Goal: Information Seeking & Learning: Learn about a topic

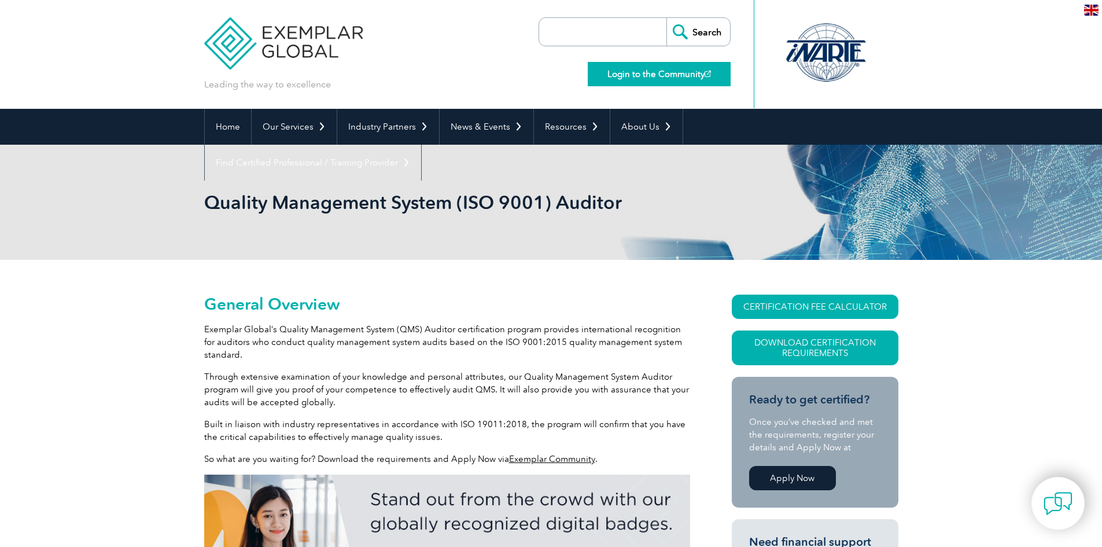
click at [667, 77] on link "Login to the Community" at bounding box center [659, 74] width 143 height 24
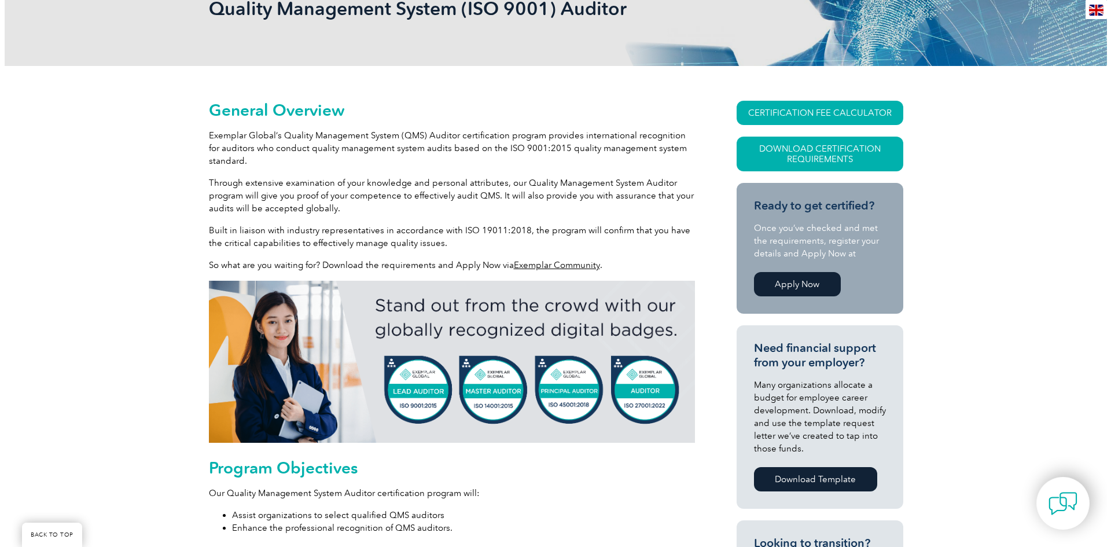
scroll to position [174, 0]
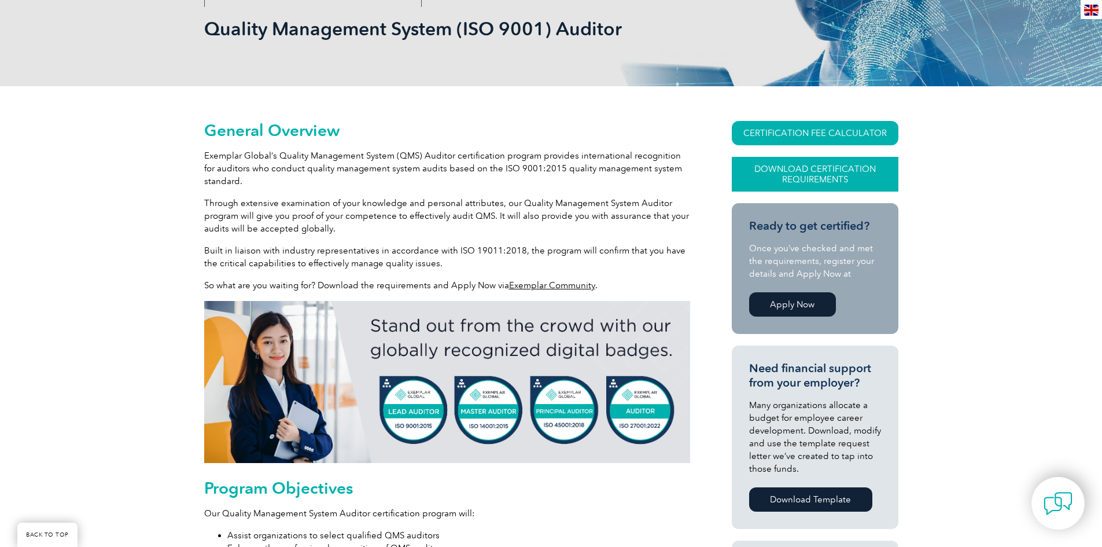
click at [783, 173] on link "Download Certification Requirements" at bounding box center [815, 174] width 167 height 35
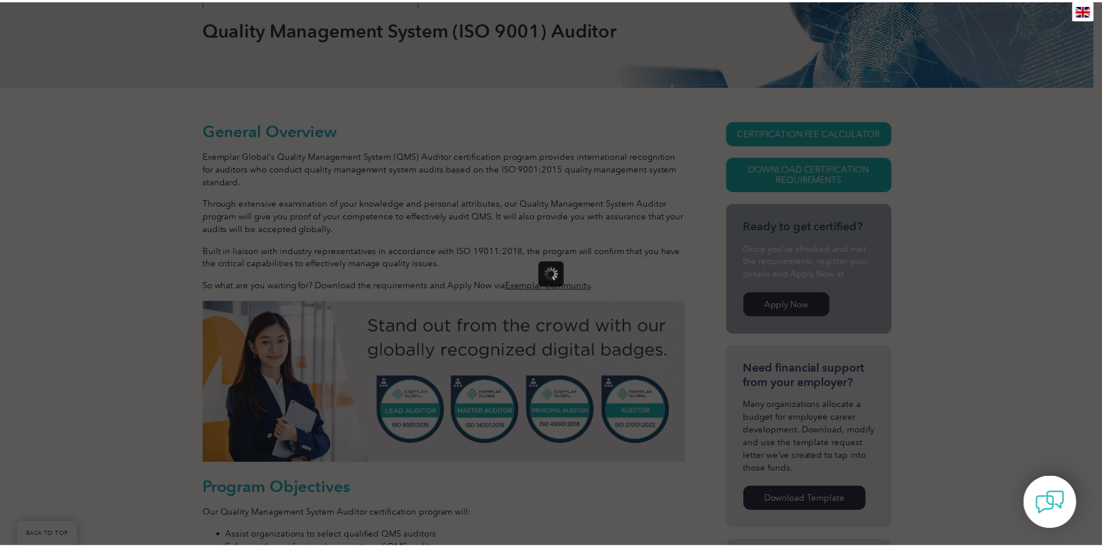
scroll to position [0, 0]
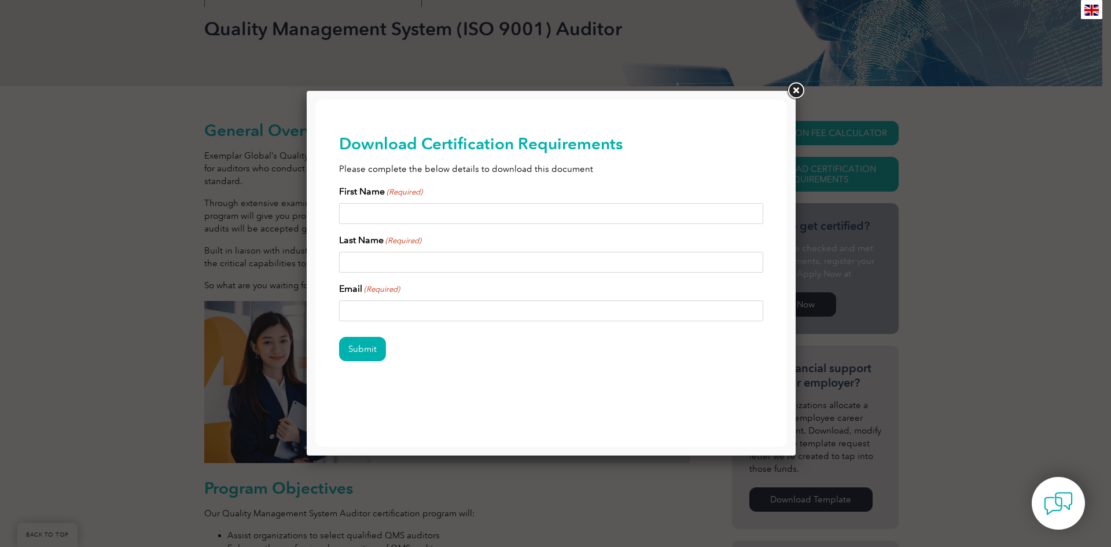
click at [794, 90] on link at bounding box center [795, 90] width 21 height 21
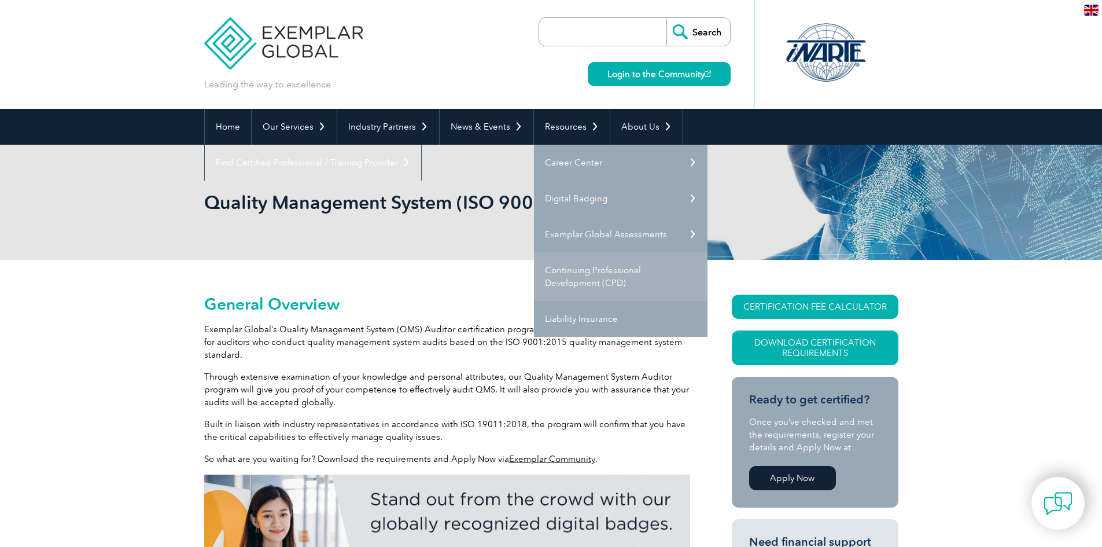
click at [577, 275] on link "Continuing Professional Development (CPD)" at bounding box center [621, 276] width 174 height 49
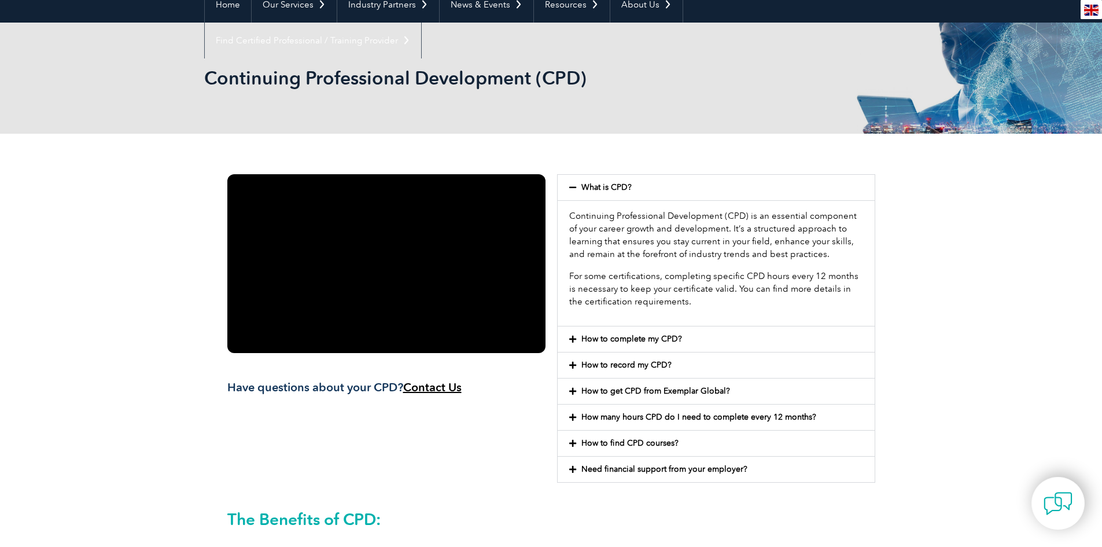
scroll to position [174, 0]
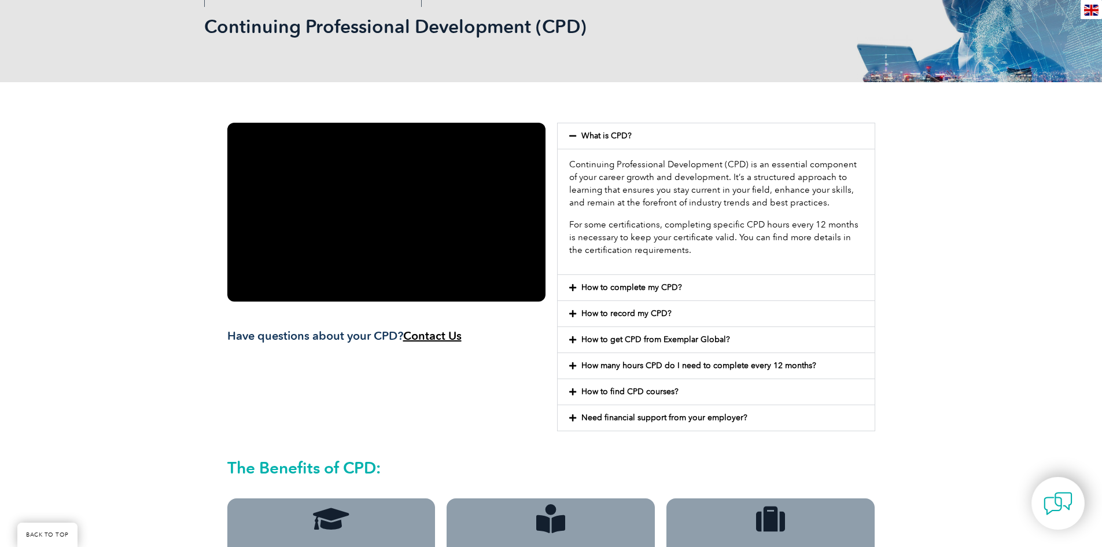
click at [613, 364] on link "How many hours CPD do I need to complete every 12 months?" at bounding box center [698, 365] width 235 height 10
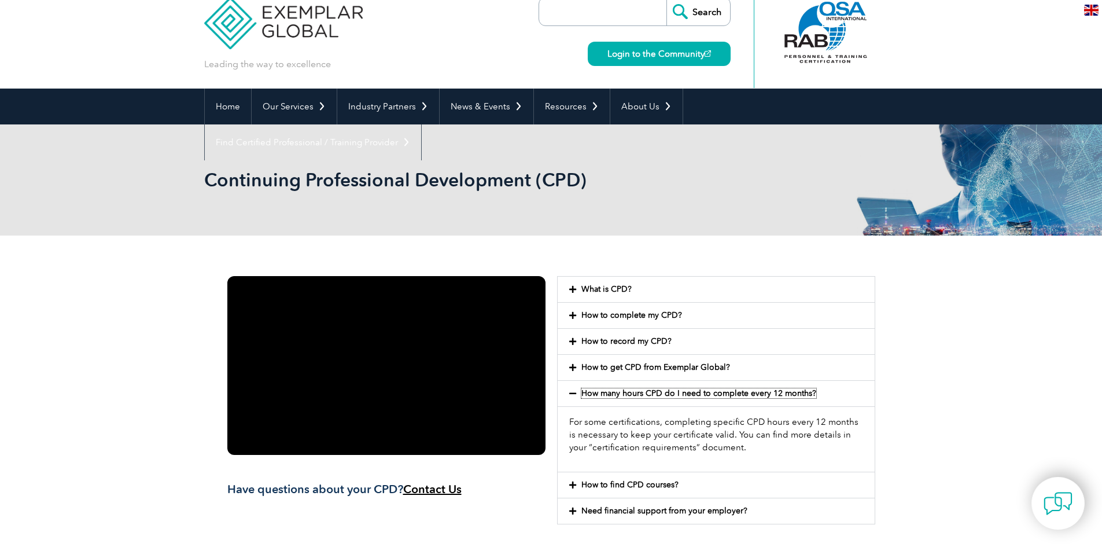
scroll to position [0, 0]
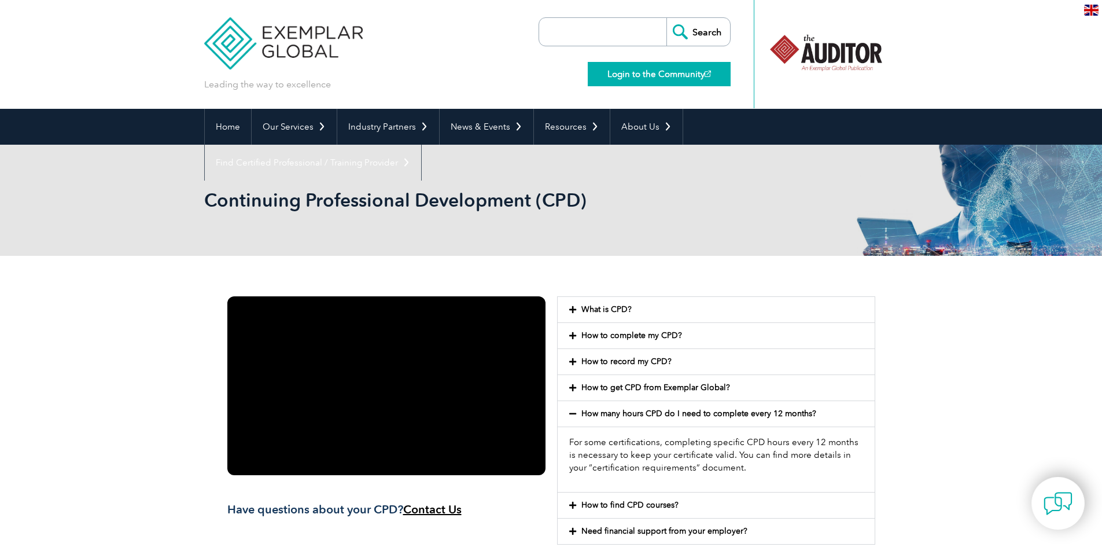
click at [665, 72] on link "Login to the Community" at bounding box center [659, 74] width 143 height 24
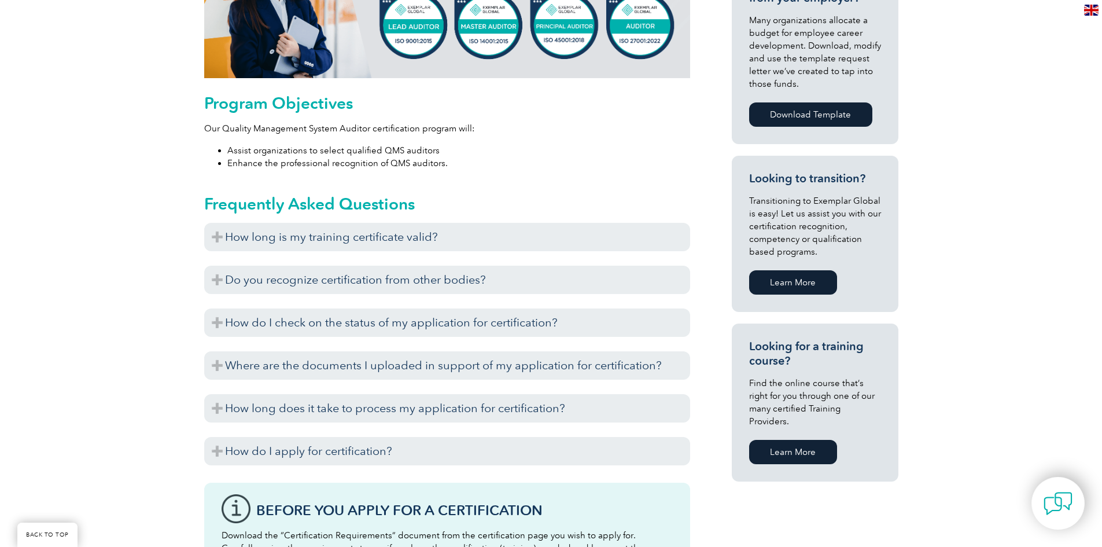
scroll to position [578, 0]
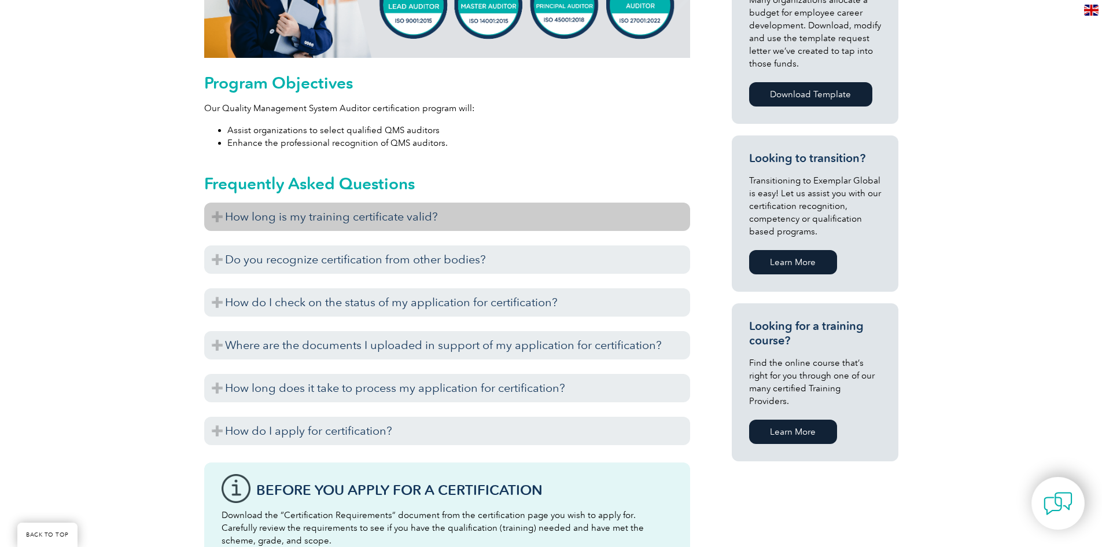
click at [245, 223] on h3 "How long is my training certificate valid?" at bounding box center [447, 216] width 486 height 28
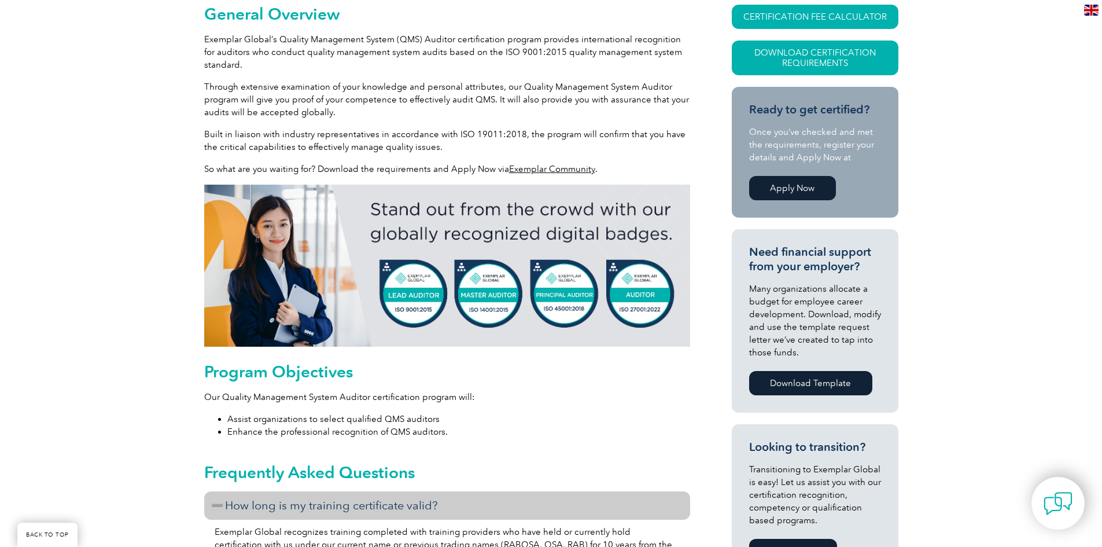
scroll to position [231, 0]
